Goal: Information Seeking & Learning: Learn about a topic

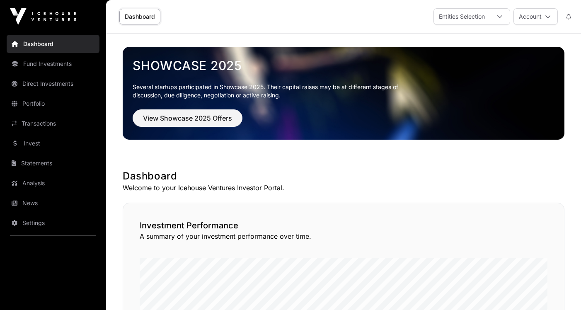
click at [45, 104] on link "Portfolio" at bounding box center [53, 103] width 93 height 18
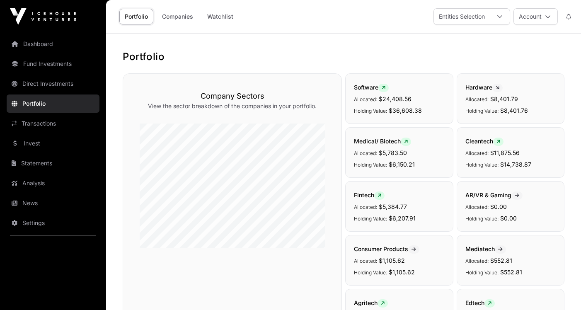
click at [176, 17] on link "Companies" at bounding box center [178, 17] width 42 height 16
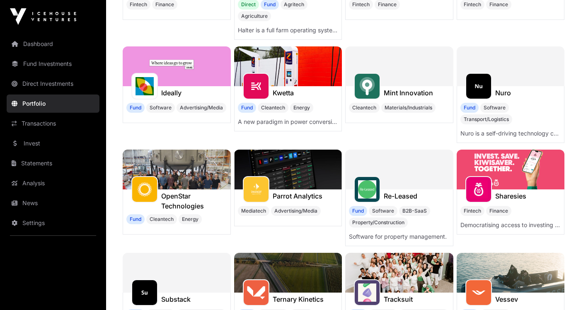
scroll to position [280, 0]
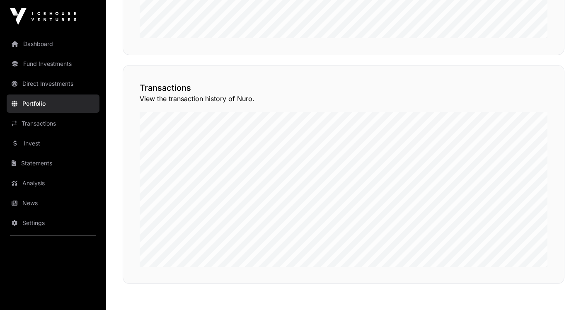
scroll to position [584, 0]
click at [519, 52] on button "View Transactions" at bounding box center [527, 45] width 68 height 14
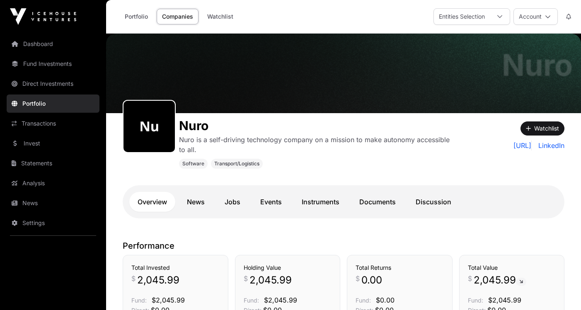
click at [45, 45] on link "Dashboard" at bounding box center [53, 44] width 93 height 18
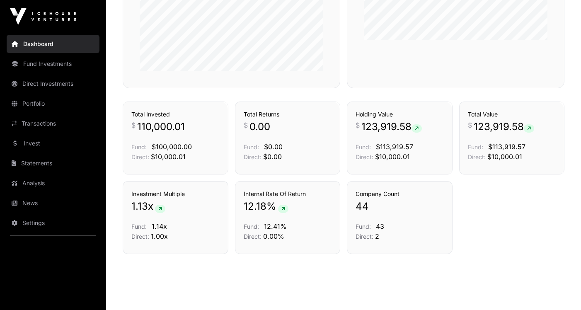
scroll to position [548, 0]
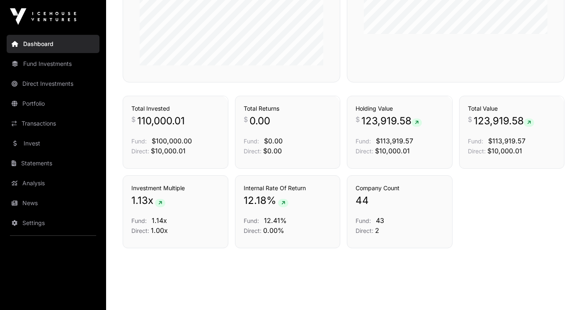
click at [47, 65] on link "Fund Investments" at bounding box center [53, 64] width 93 height 18
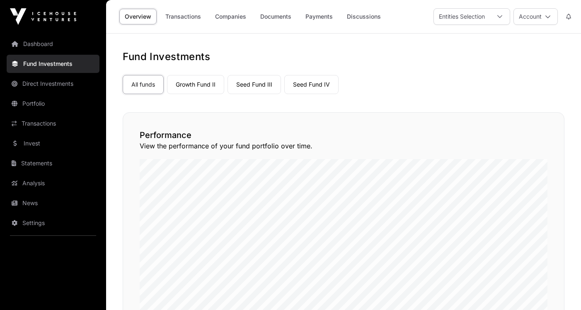
click at [200, 88] on link "Growth Fund II" at bounding box center [195, 84] width 57 height 19
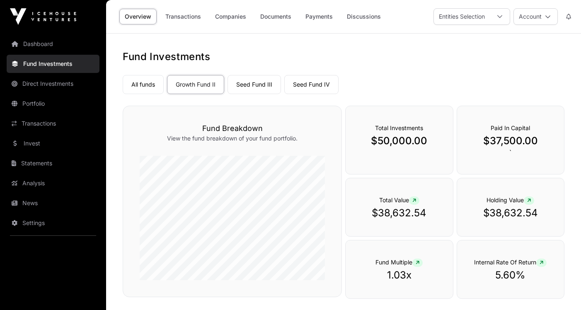
click at [231, 18] on link "Companies" at bounding box center [231, 17] width 42 height 16
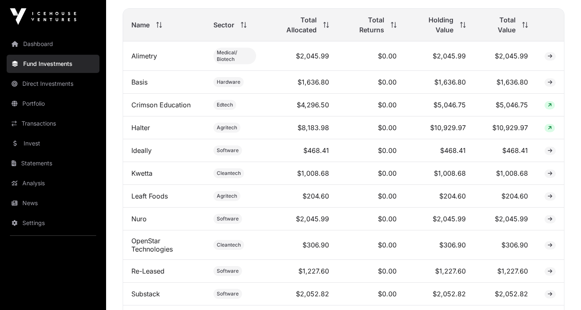
scroll to position [344, 0]
click at [506, 27] on span "Total Value" at bounding box center [498, 24] width 33 height 20
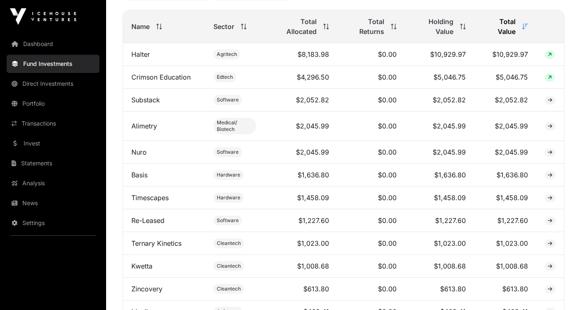
scroll to position [340, 0]
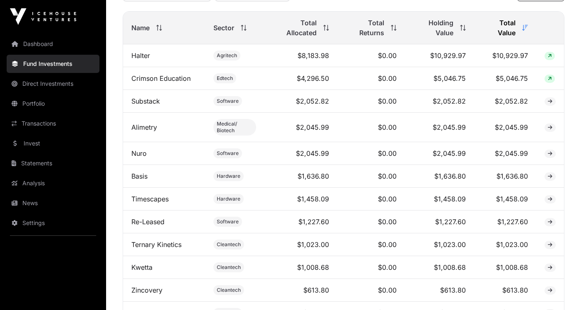
click at [45, 43] on link "Dashboard" at bounding box center [53, 44] width 93 height 18
